Goal: Task Accomplishment & Management: Manage account settings

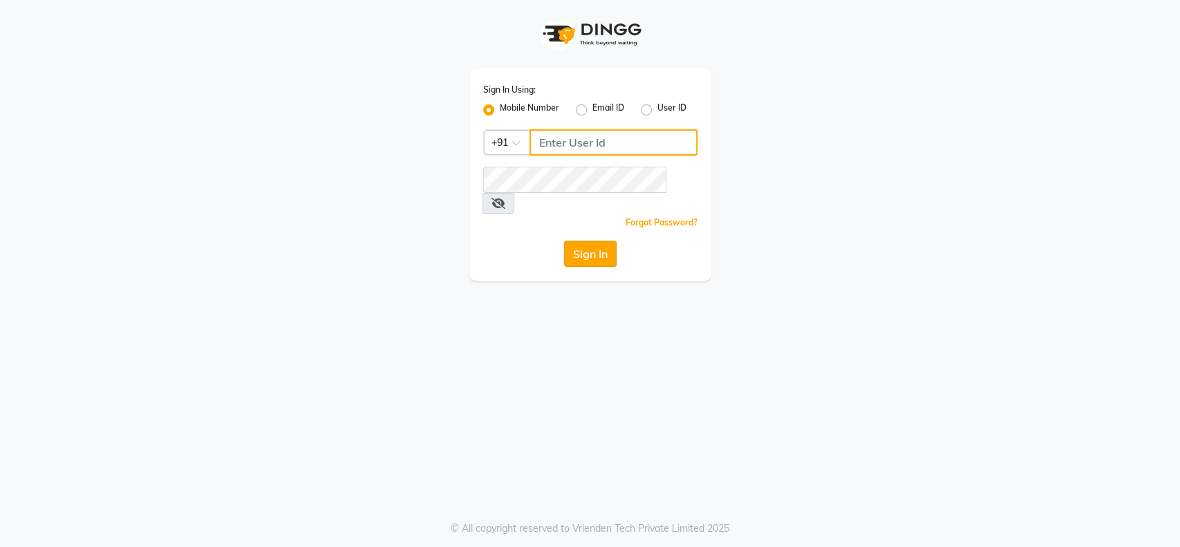
type input "9004145990"
click at [591, 240] on button "Sign In" at bounding box center [590, 253] width 53 height 26
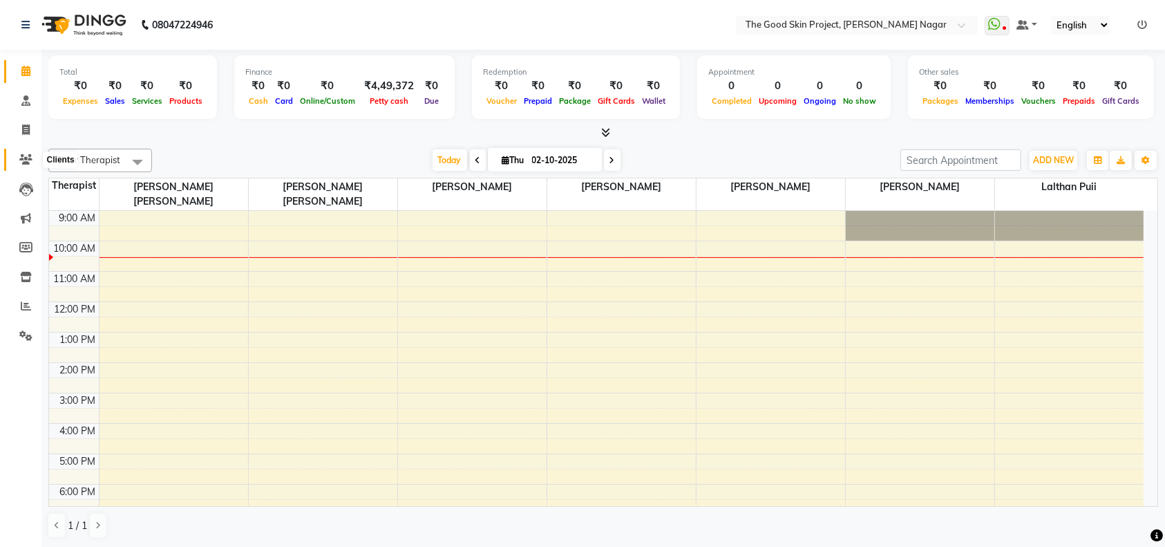
click at [22, 160] on icon at bounding box center [25, 159] width 13 height 10
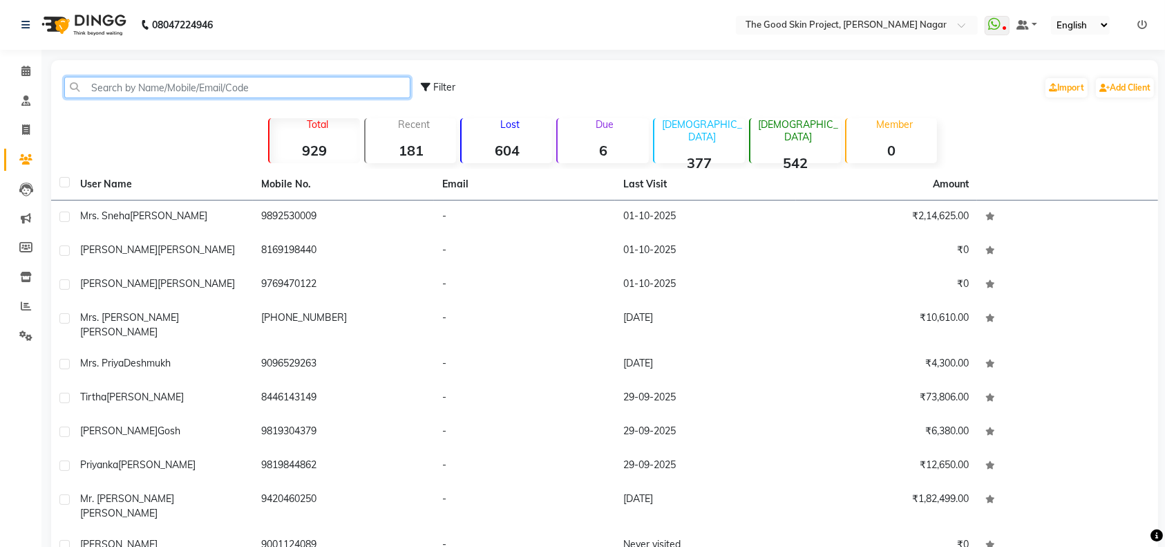
click at [293, 95] on input "text" at bounding box center [237, 87] width 346 height 21
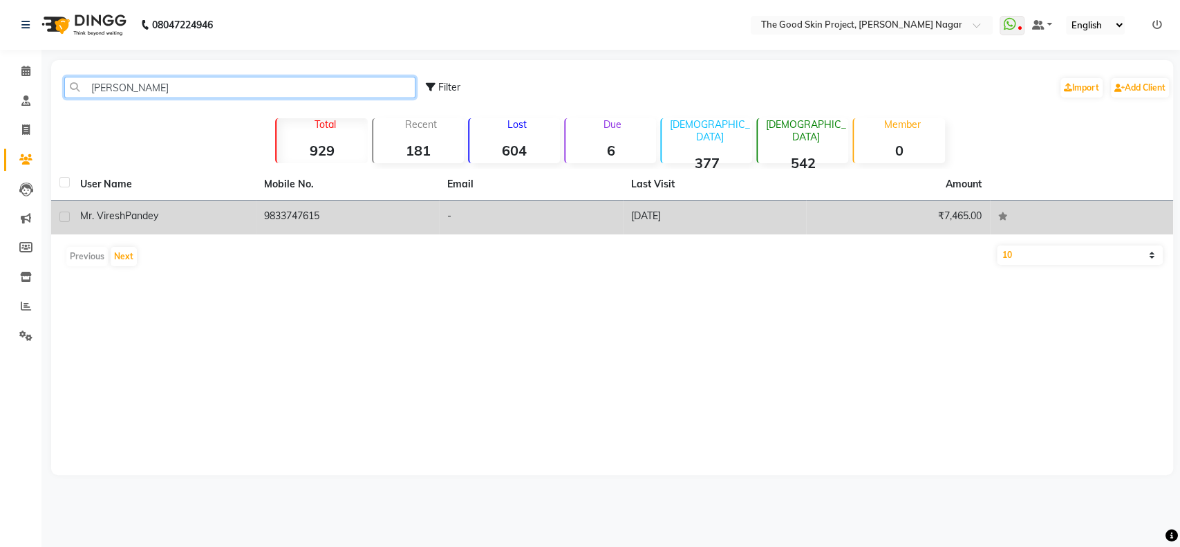
type input "[PERSON_NAME]"
click at [187, 214] on div "[PERSON_NAME]" at bounding box center [163, 216] width 167 height 15
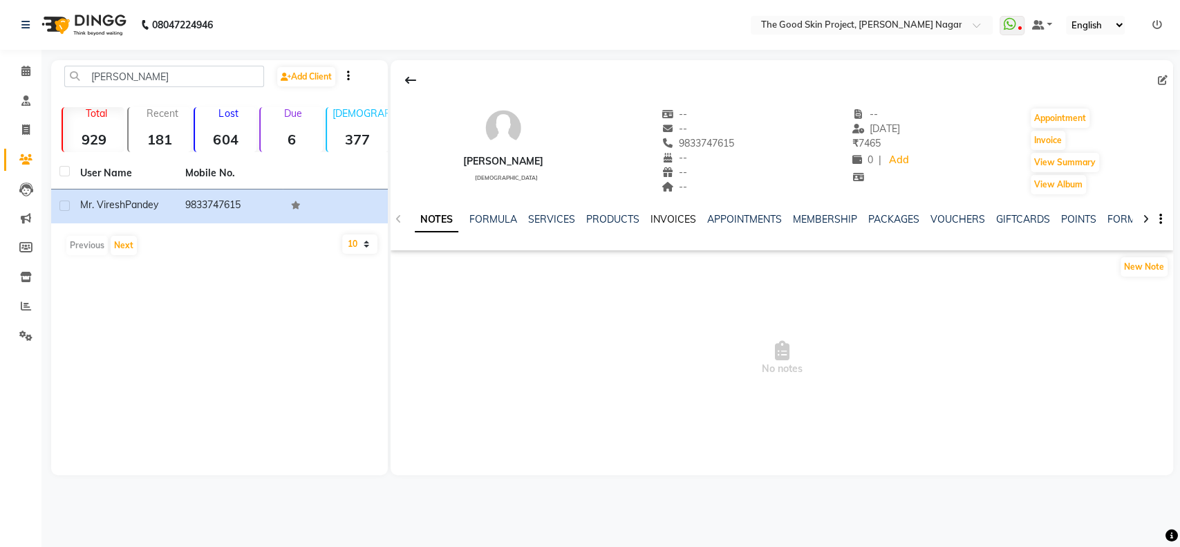
click at [665, 222] on link "INVOICES" at bounding box center [673, 219] width 46 height 12
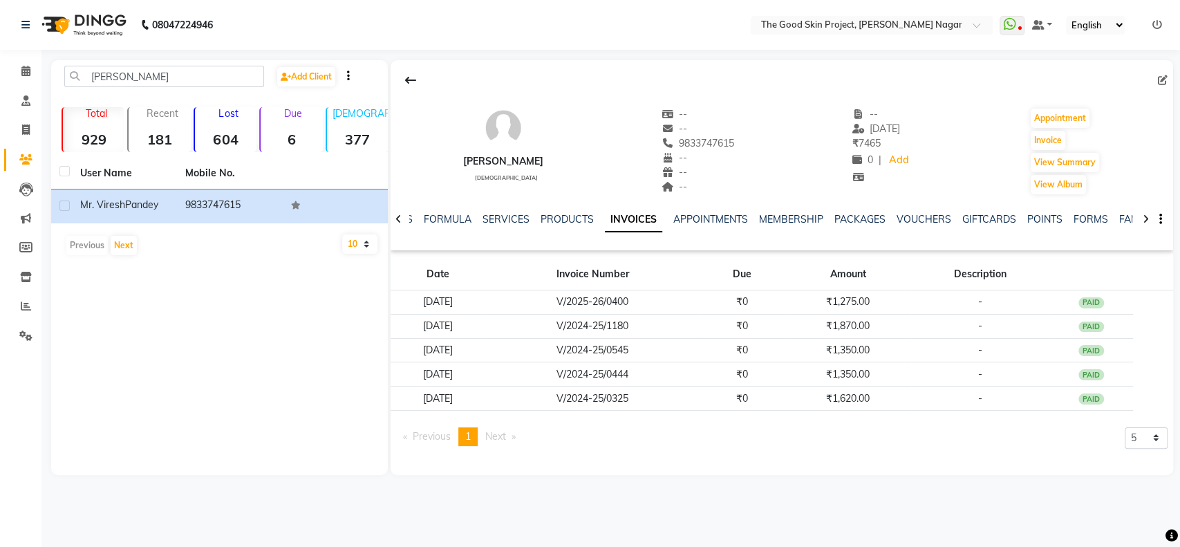
click at [498, 435] on span "Next page" at bounding box center [495, 436] width 21 height 12
